Goal: Transaction & Acquisition: Purchase product/service

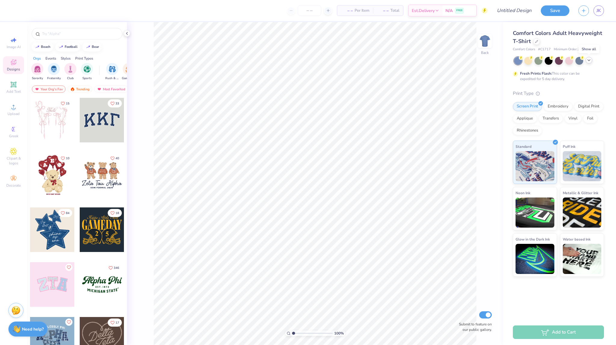
click at [588, 58] on icon at bounding box center [588, 60] width 5 height 5
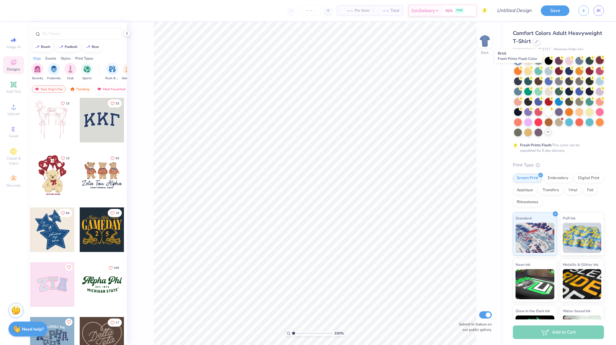
click at [596, 64] on div at bounding box center [600, 60] width 8 height 8
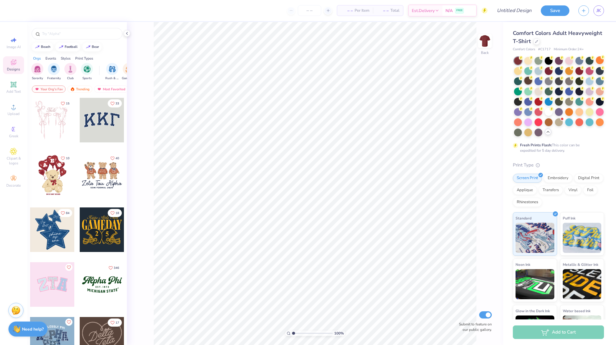
click at [532, 83] on div at bounding box center [528, 81] width 8 height 8
click at [538, 41] on icon at bounding box center [536, 41] width 2 height 2
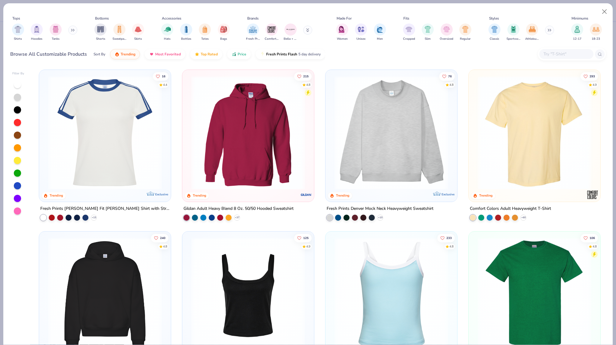
click at [538, 205] on div "Comfort Colors Adult Heavyweight T-Shirt" at bounding box center [510, 209] width 81 height 8
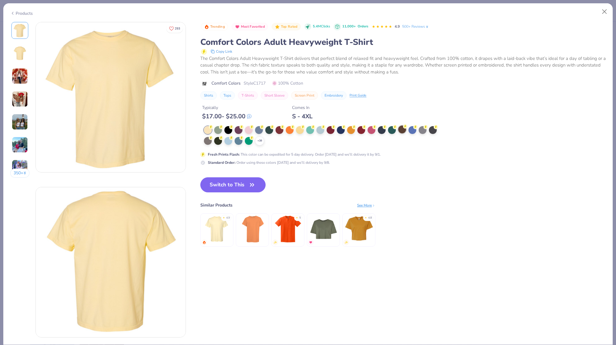
click at [403, 133] on div at bounding box center [402, 129] width 8 height 8
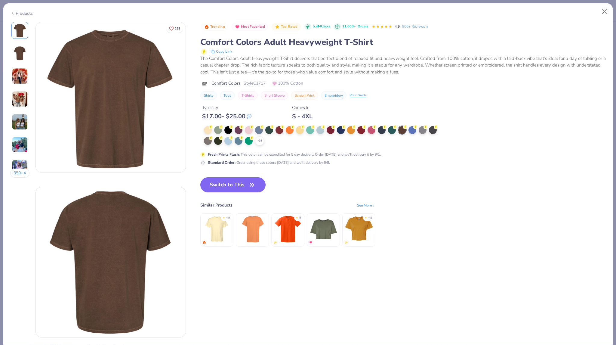
click at [21, 10] on div "Products" at bounding box center [21, 13] width 23 height 6
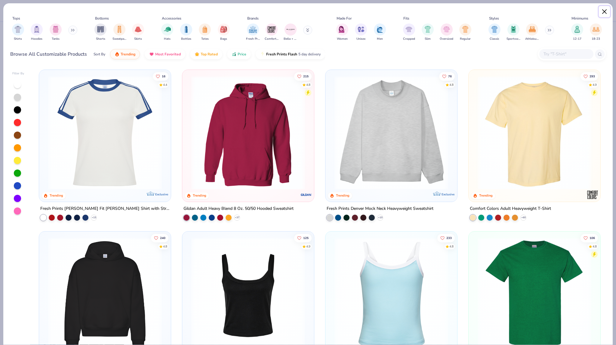
click at [600, 12] on button "Close" at bounding box center [604, 11] width 11 height 11
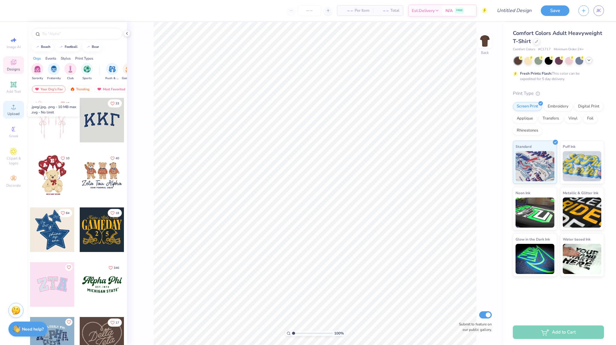
click at [15, 111] on span "Upload" at bounding box center [14, 113] width 12 height 5
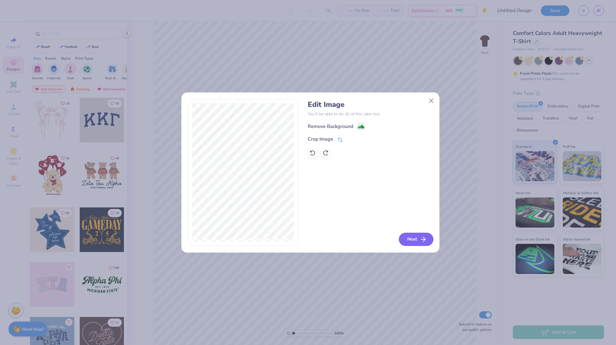
click at [419, 240] on button "Next" at bounding box center [416, 238] width 35 height 13
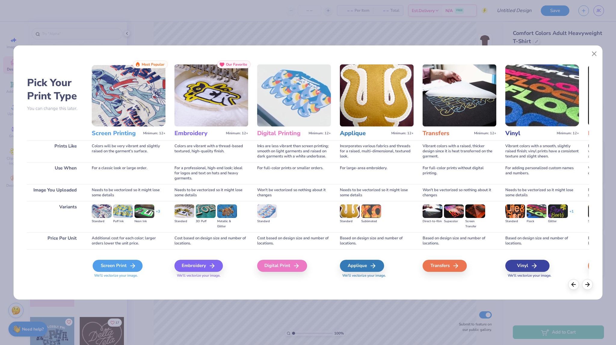
click at [105, 262] on div "Screen Print" at bounding box center [118, 265] width 50 height 12
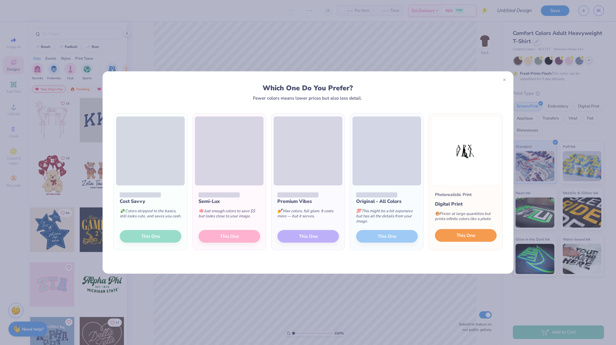
click at [460, 235] on span "This One" at bounding box center [465, 235] width 19 height 7
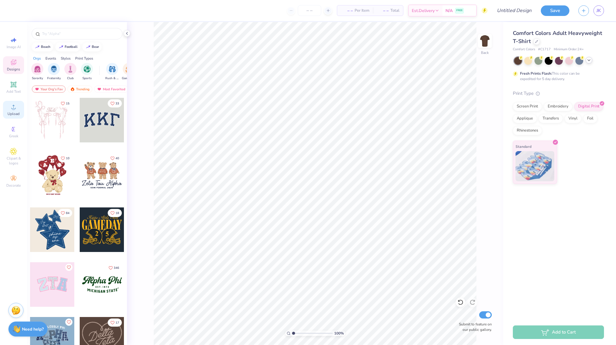
click at [16, 105] on icon at bounding box center [13, 106] width 7 height 7
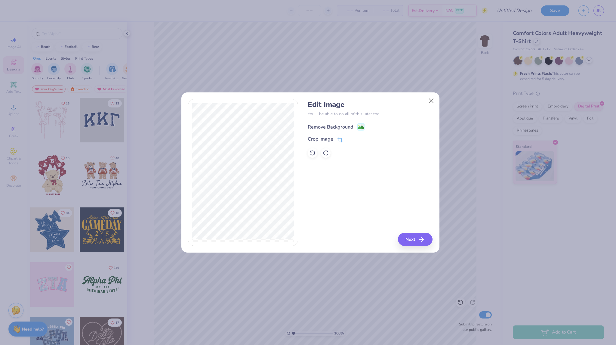
click at [349, 129] on div "Remove Background" at bounding box center [330, 126] width 45 height 7
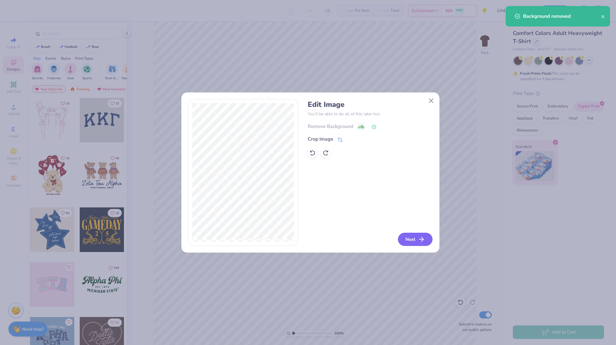
click at [412, 233] on button "Next" at bounding box center [415, 238] width 35 height 13
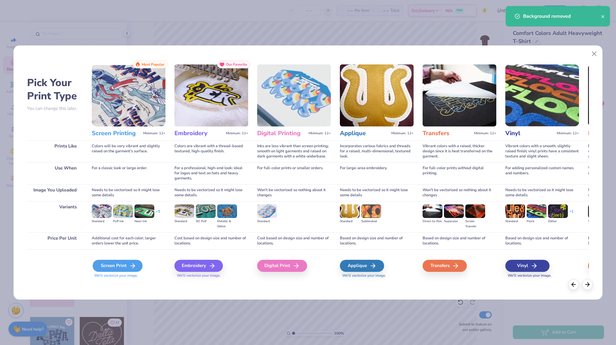
click at [94, 264] on div "Screen Print" at bounding box center [118, 265] width 50 height 12
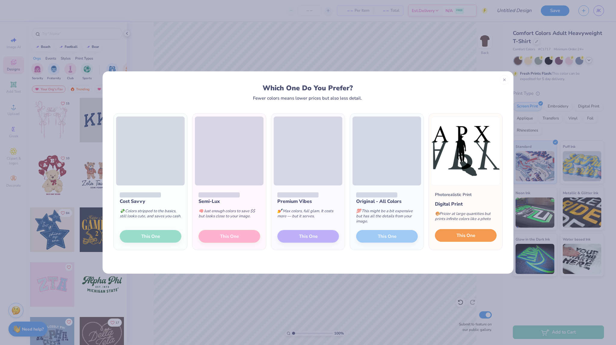
click at [451, 234] on button "This One" at bounding box center [466, 235] width 62 height 13
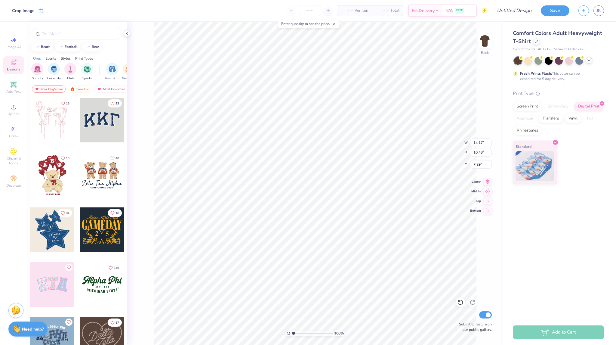
type input "6.84"
type input "5.04"
type input "3.00"
type input "4.22"
type input "3.10"
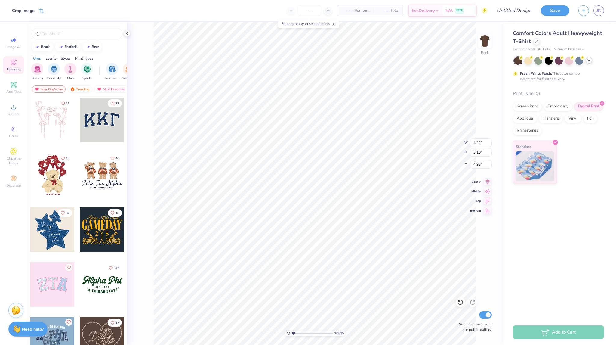
type input "3.89"
type input "4.67"
type input "3.44"
click at [482, 37] on img at bounding box center [485, 41] width 24 height 24
click at [12, 104] on icon at bounding box center [13, 106] width 7 height 7
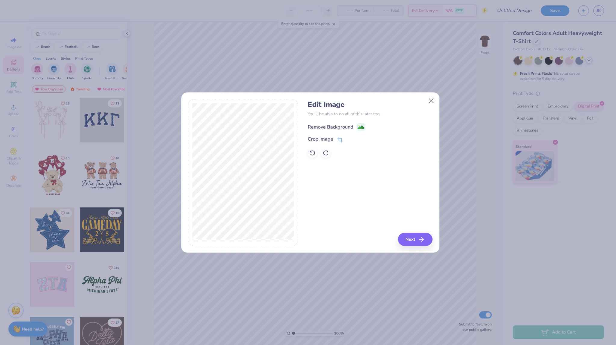
click at [357, 127] on icon at bounding box center [360, 126] width 7 height 7
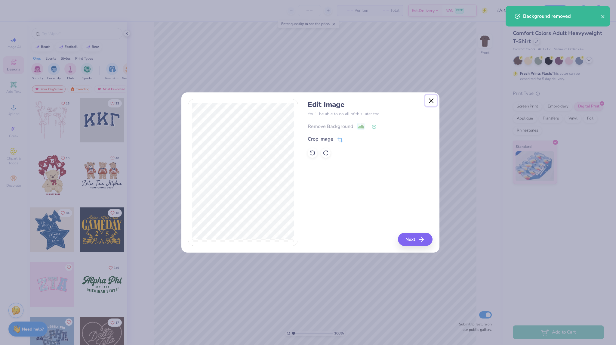
click at [432, 99] on button "Close" at bounding box center [430, 100] width 11 height 11
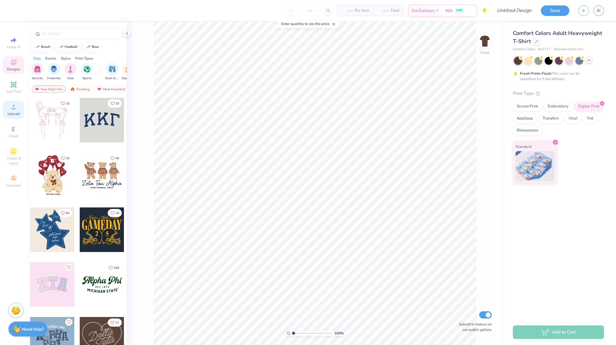
click at [12, 112] on span "Upload" at bounding box center [14, 113] width 12 height 5
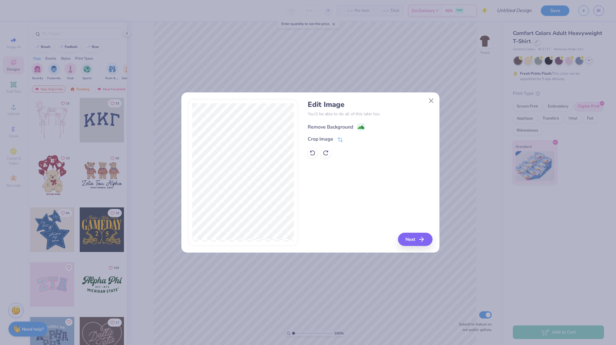
click at [343, 126] on div "Remove Background" at bounding box center [330, 126] width 45 height 7
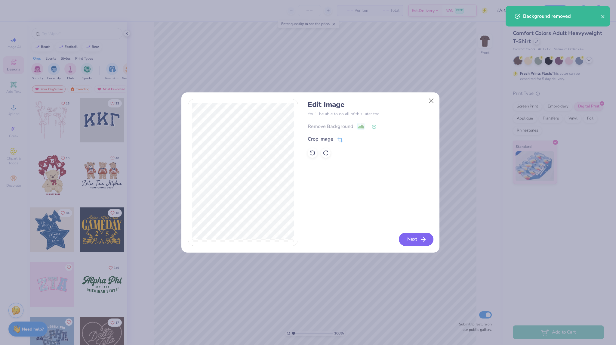
click at [413, 237] on button "Next" at bounding box center [416, 238] width 35 height 13
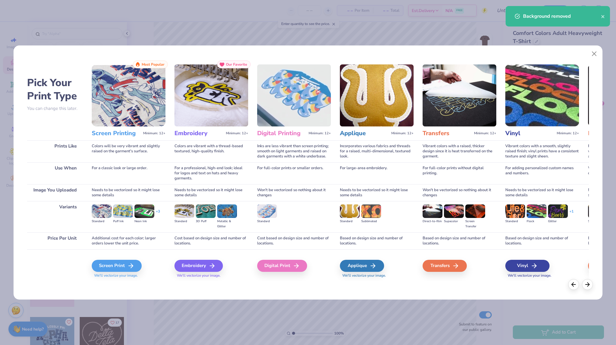
click at [122, 274] on span "We'll vectorize your image." at bounding box center [129, 275] width 74 height 5
click at [127, 270] on div "Screen Print" at bounding box center [118, 265] width 50 height 12
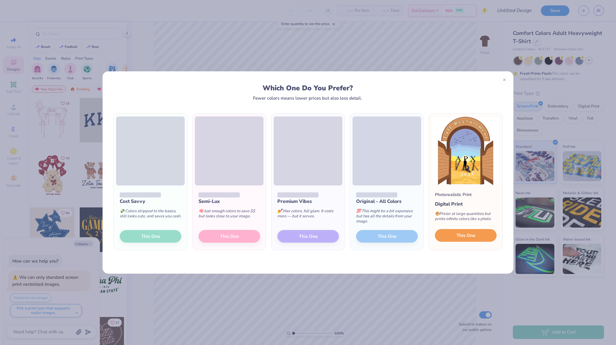
click at [469, 236] on span "This One" at bounding box center [465, 235] width 19 height 7
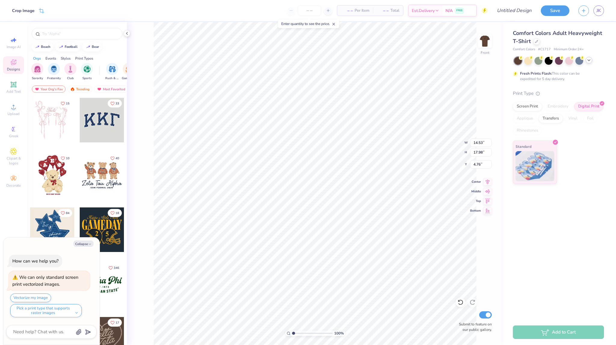
type textarea "x"
type input "10.28"
type input "12.72"
type input "10.02"
type textarea "x"
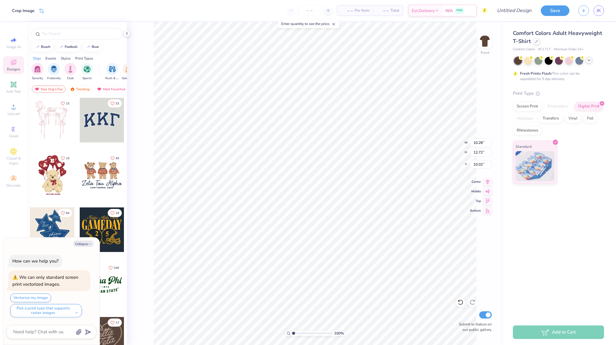
type input "3.00"
type textarea "x"
click at [315, 10] on input "number" at bounding box center [309, 10] width 23 height 11
type input "24"
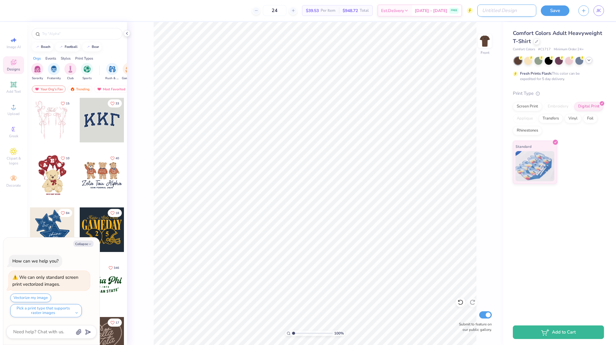
click at [530, 6] on input "Design Title" at bounding box center [506, 11] width 59 height 12
type input "A"
type textarea "x"
type input "AP"
type textarea "x"
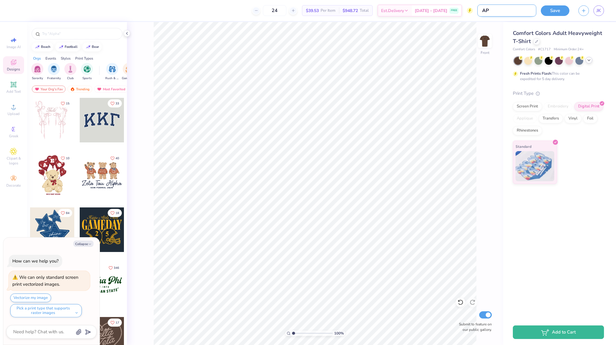
type input "APX"
type textarea "x"
type input "APX"
type textarea "x"
type input "APX S"
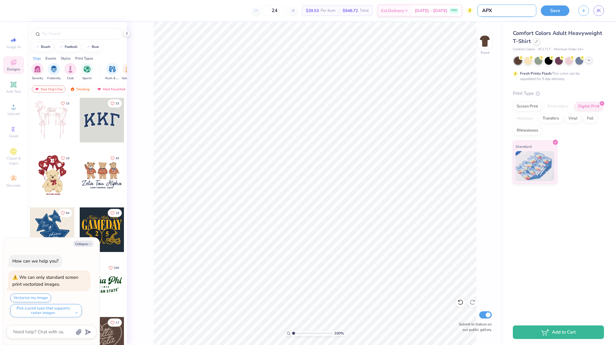
type textarea "x"
type input "APX SH"
type textarea "x"
type input "APX SHi"
type textarea "x"
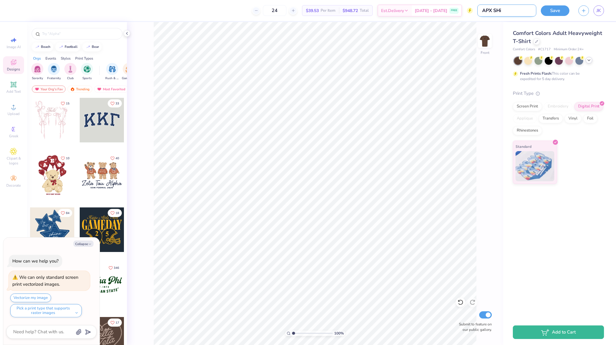
type input "APX SHir"
type textarea "x"
type input "APX SHirt"
type textarea "x"
type input "APX SHirt"
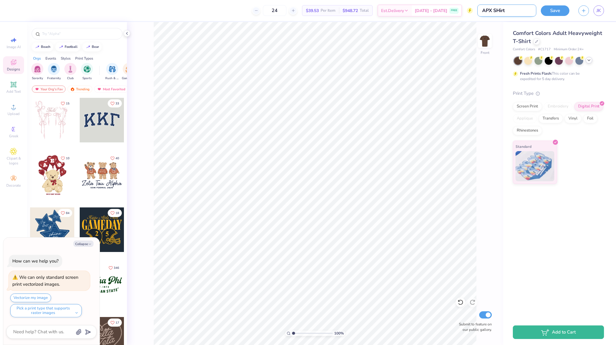
type textarea "x"
type input "APX SHirt"
type textarea "x"
type input "APX SHir"
type textarea "x"
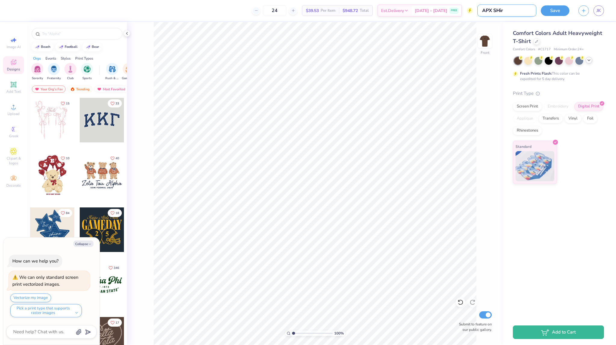
type input "APX SHi"
type textarea "x"
type input "APX SH"
type textarea "x"
type input "APX SHI"
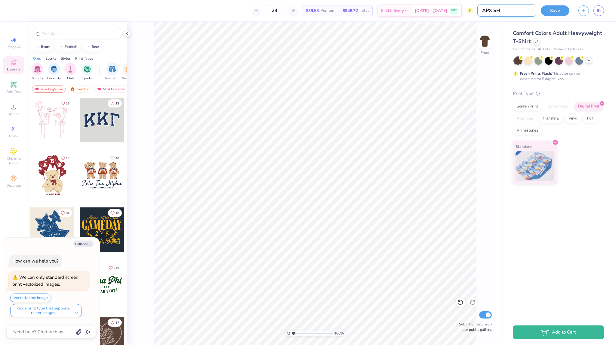
type textarea "x"
type input "APX SHIR"
type textarea "x"
type input "APX SHIRT"
type textarea "x"
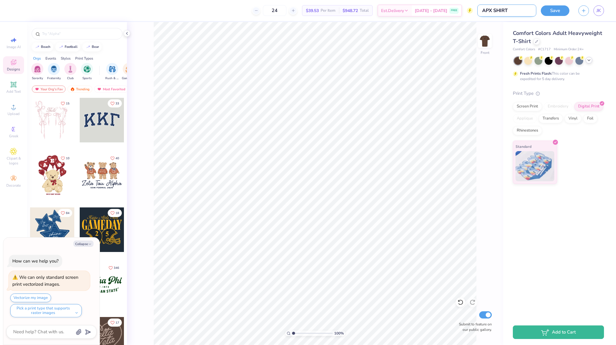
type input "APX SHIRT"
type textarea "x"
type input "APX SHIRT 2"
type textarea "x"
type input "APX SHIRT 2"
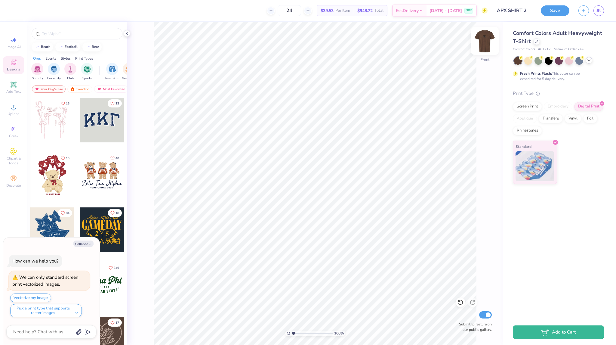
click at [484, 42] on img at bounding box center [485, 41] width 24 height 24
type textarea "x"
